Goal: Find specific page/section: Find specific page/section

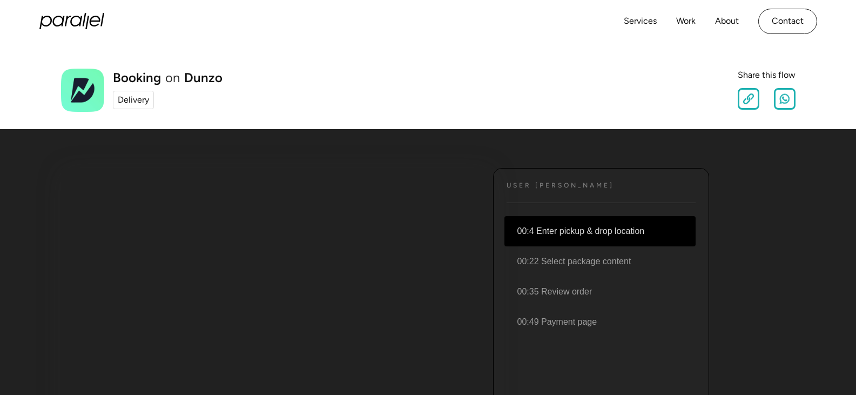
click at [563, 232] on li "00:4 Enter pickup & drop location" at bounding box center [599, 231] width 191 height 30
click at [544, 229] on li "00:4 Enter pickup & drop location" at bounding box center [599, 231] width 191 height 30
click at [537, 189] on div "User JOurney Text 00:4 Enter pickup & drop location 00:22 Select package conten…" at bounding box center [601, 330] width 216 height 324
click at [641, 27] on link "Services" at bounding box center [639, 21] width 33 height 16
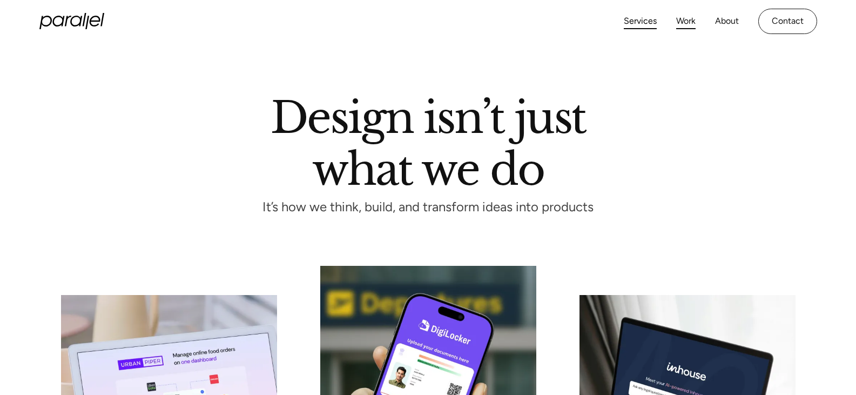
click at [680, 26] on link "Work" at bounding box center [685, 21] width 19 height 16
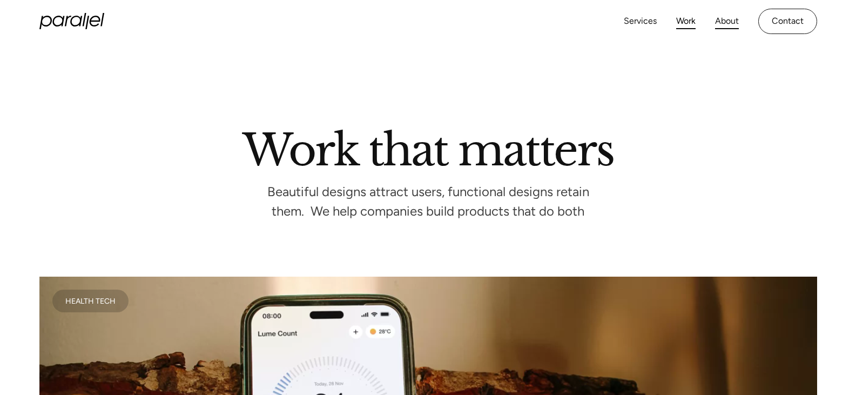
click at [730, 27] on link "About" at bounding box center [727, 21] width 24 height 16
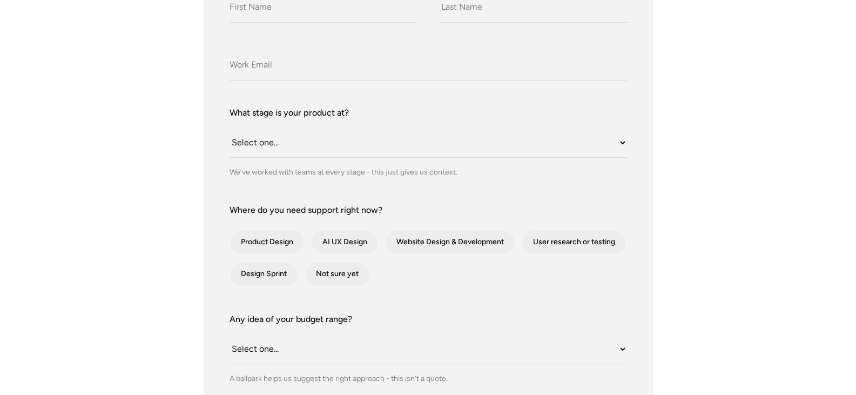
scroll to position [270, 0]
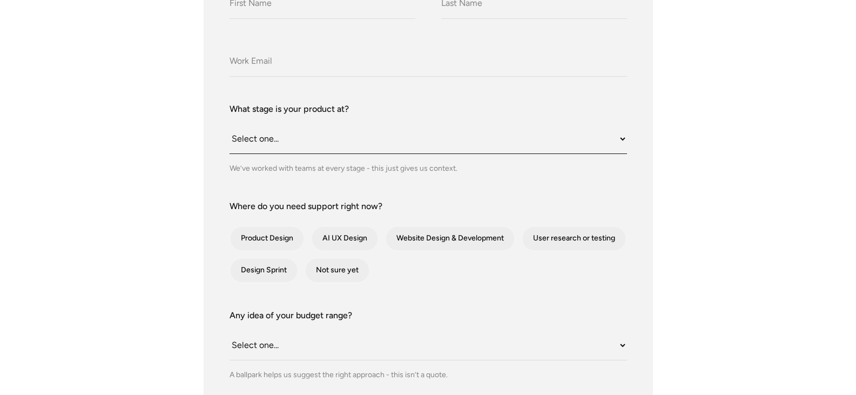
click at [270, 143] on select "Select one... Still an idea Building MVP Live with early users Scaling fast Som…" at bounding box center [427, 139] width 397 height 30
click at [172, 194] on div "What do we call you? What do we call you? Company Email What stage is your prod…" at bounding box center [428, 294] width 734 height 667
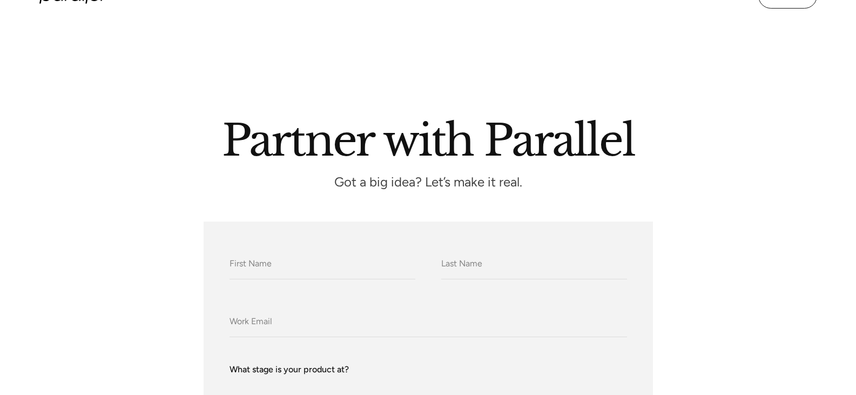
scroll to position [0, 0]
